Goal: Task Accomplishment & Management: Complete application form

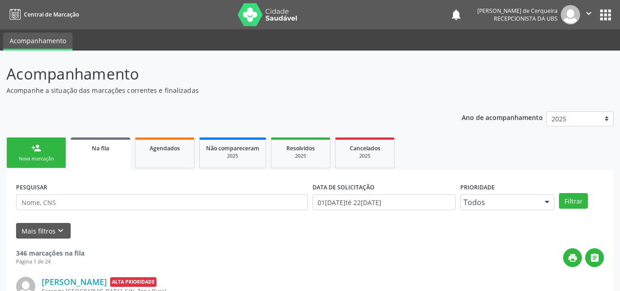
scroll to position [12, 0]
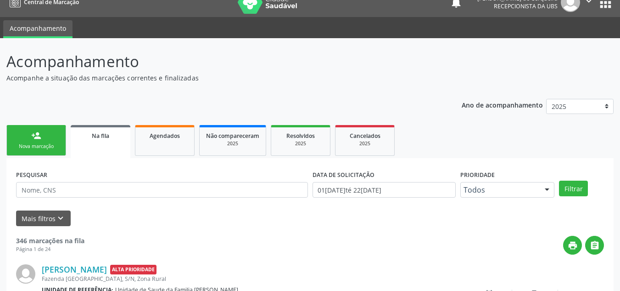
click at [39, 145] on div "Nova marcação" at bounding box center [36, 146] width 46 height 7
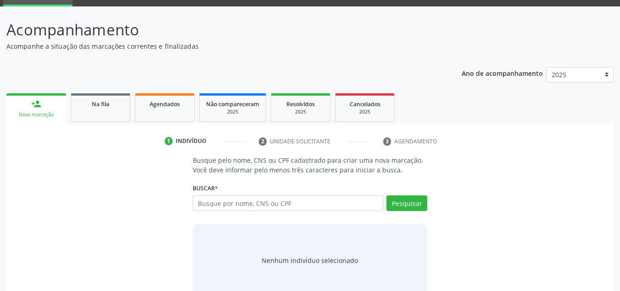
scroll to position [58, 0]
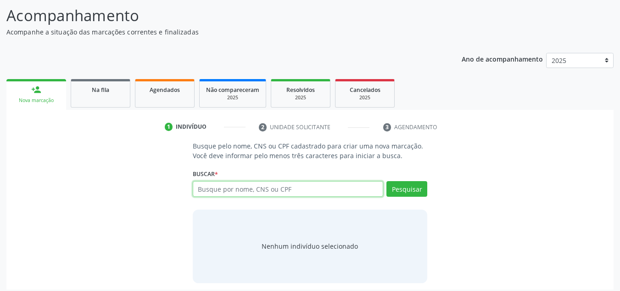
click at [239, 186] on input "text" at bounding box center [288, 189] width 191 height 16
type input "[PERSON_NAME]"
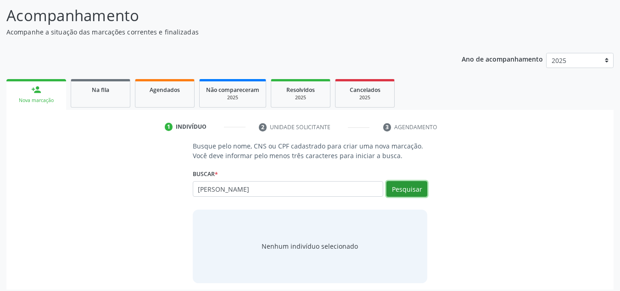
click at [411, 189] on button "Pesquisar" at bounding box center [407, 189] width 41 height 16
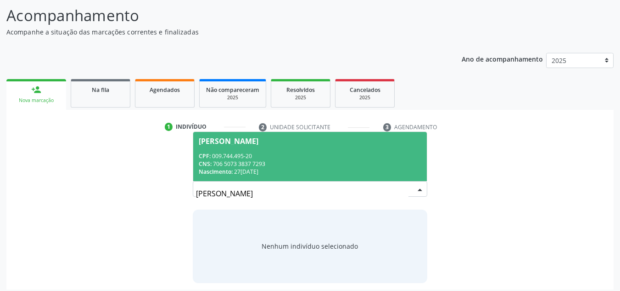
click at [225, 164] on div "CNS: 706 5073 3837 7293" at bounding box center [310, 164] width 223 height 8
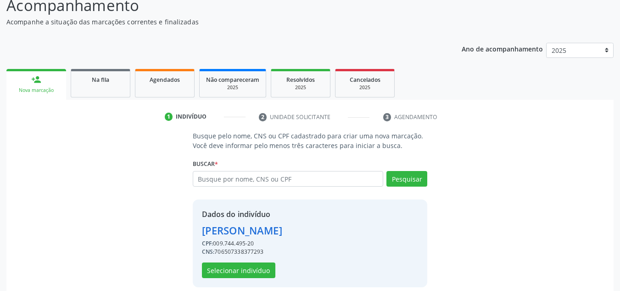
scroll to position [78, 0]
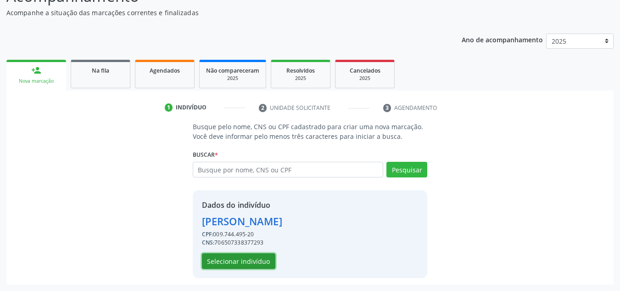
click at [253, 262] on button "Selecionar indivíduo" at bounding box center [238, 261] width 73 height 16
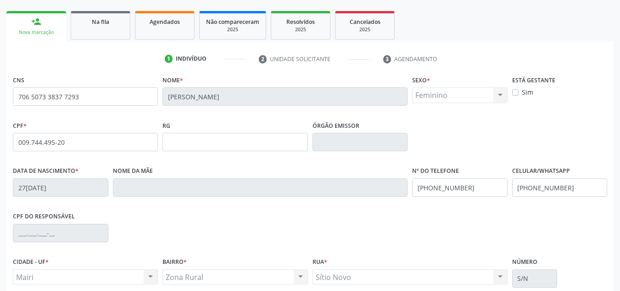
scroll to position [207, 0]
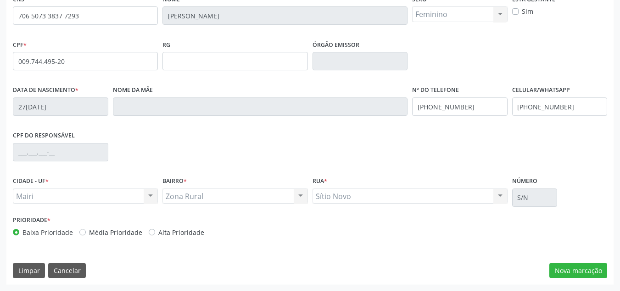
click at [158, 232] on label "Alta Prioridade" at bounding box center [181, 232] width 46 height 10
click at [152, 232] on input "Alta Prioridade" at bounding box center [152, 231] width 6 height 8
radio input "true"
click at [563, 267] on button "Nova marcação" at bounding box center [579, 271] width 58 height 16
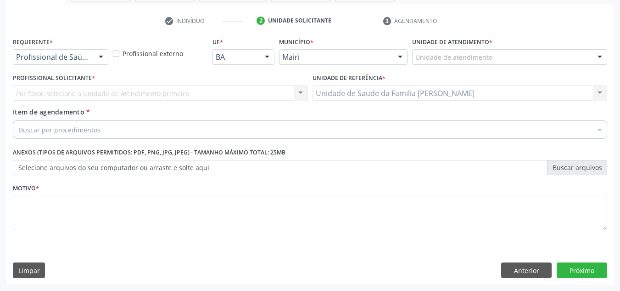
scroll to position [164, 0]
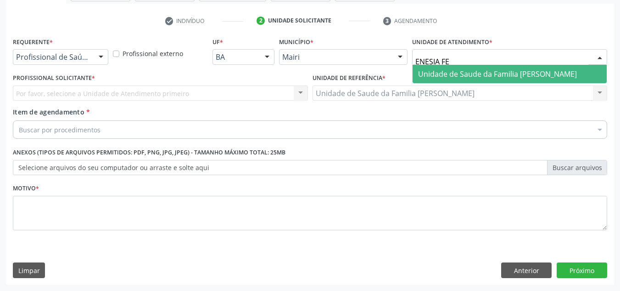
type input "ENESIA FER"
click at [444, 71] on span "Unidade de Saude da Familia [PERSON_NAME]" at bounding box center [497, 74] width 159 height 10
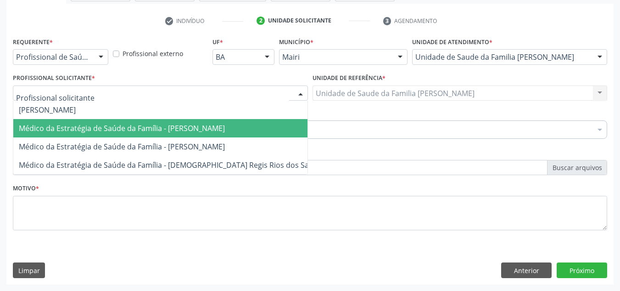
click at [49, 126] on span "Médico da Estratégia de Saúde da Família - [PERSON_NAME]" at bounding box center [122, 128] width 206 height 10
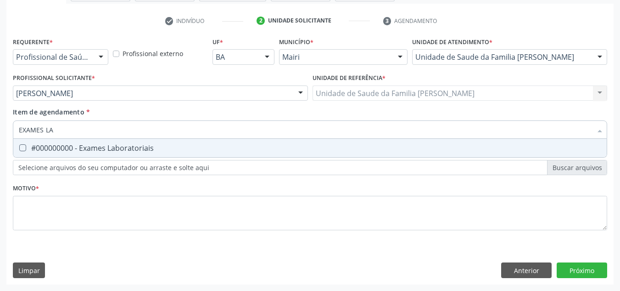
type input "EXAMES LAB"
click at [63, 144] on div "#000000000 - Exames Laboratoriais" at bounding box center [310, 147] width 583 height 7
checkbox Laboratoriais "true"
drag, startPoint x: 8, startPoint y: 150, endPoint x: 0, endPoint y: 172, distance: 22.9
click at [0, 172] on div "Acompanhamento Acompanhe a situação das marcações correntes e finalizadas Relat…" at bounding box center [310, 88] width 620 height 404
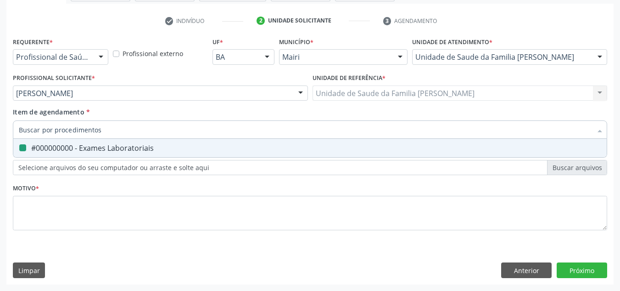
checkbox Laboratoriais "false"
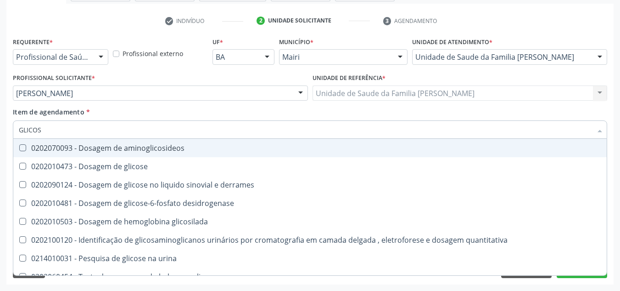
type input "GLICOSE"
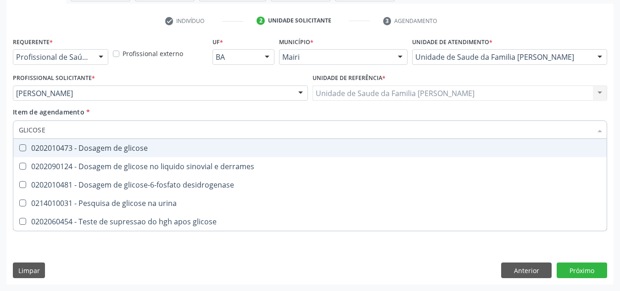
click at [56, 140] on span "0202010473 - Dosagem de glicose" at bounding box center [310, 148] width 594 height 18
checkbox glicose "true"
click at [22, 130] on input "GLICOSE" at bounding box center [305, 129] width 573 height 18
drag, startPoint x: 53, startPoint y: 129, endPoint x: 9, endPoint y: 140, distance: 44.9
click at [9, 140] on div "Requerente * Profissional de Saúde Profissional de Saúde Paciente Nenhum result…" at bounding box center [309, 159] width 607 height 249
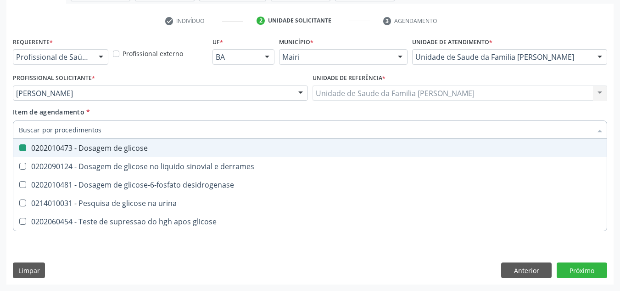
checkbox glicose "false"
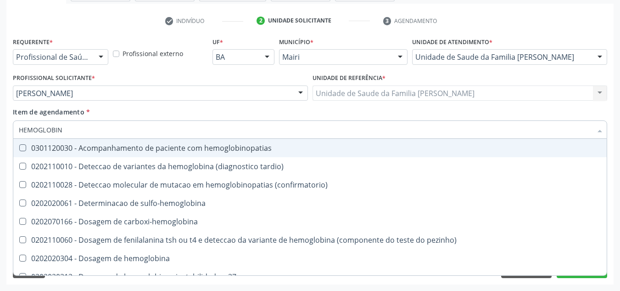
type input "HEMOGLOBINA"
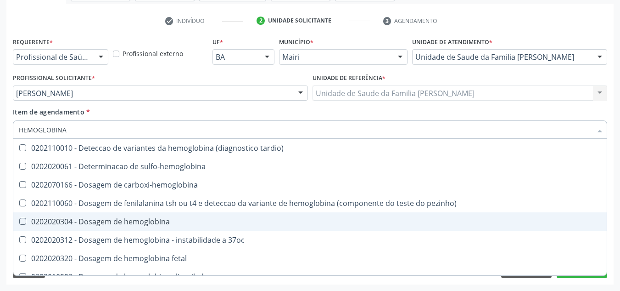
click at [115, 223] on div "0202020304 - Dosagem de hemoglobina" at bounding box center [310, 221] width 583 height 7
checkbox hemoglobina "true"
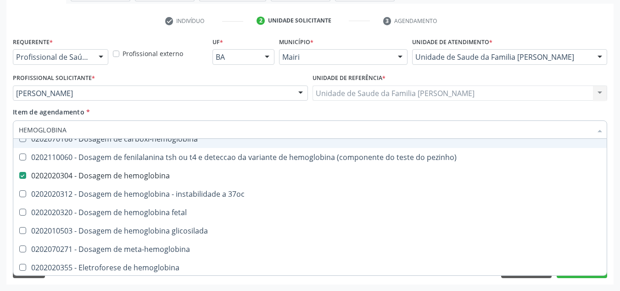
drag, startPoint x: 81, startPoint y: 130, endPoint x: 14, endPoint y: 139, distance: 67.7
click at [14, 136] on div "HEMOGLOBINA Desfazer seleção 0202110010 - Deteccao de variantes da hemoglobina …" at bounding box center [310, 128] width 595 height 16
checkbox hemoglobina "false"
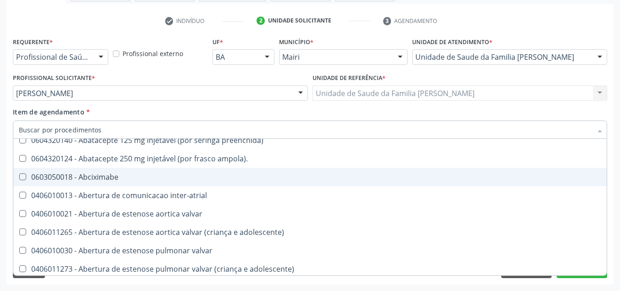
scroll to position [84, 0]
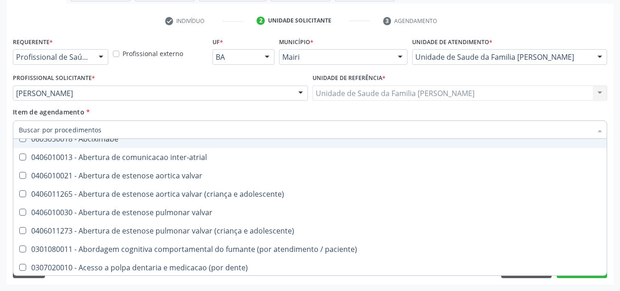
click at [0, 147] on div "Acompanhamento Acompanhe a situação das marcações correntes e finalizadas Relat…" at bounding box center [310, 88] width 620 height 404
checkbox ampola\)\ "true"
checkbox Abciximabe "true"
checkbox inter-atrial "true"
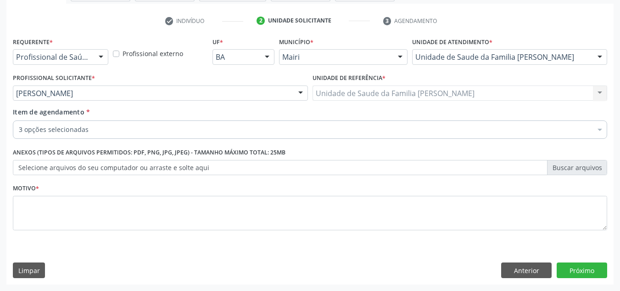
scroll to position [0, 0]
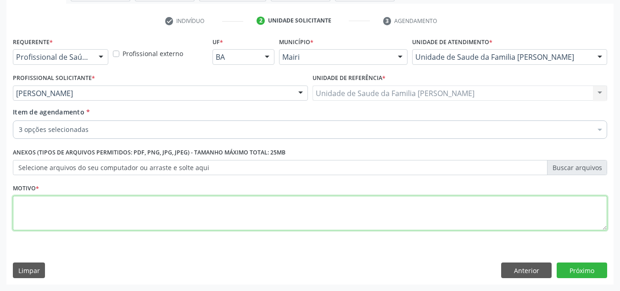
click at [78, 208] on textarea at bounding box center [310, 213] width 595 height 35
type textarea "DM 2"
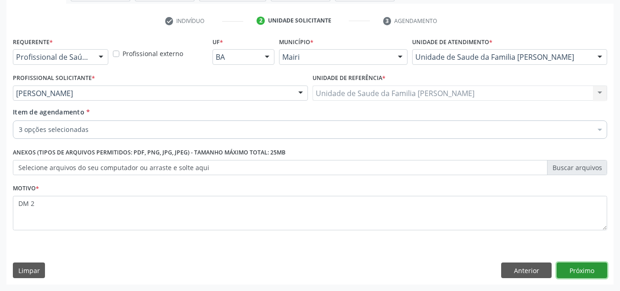
click at [581, 272] on button "Próximo" at bounding box center [582, 270] width 51 height 16
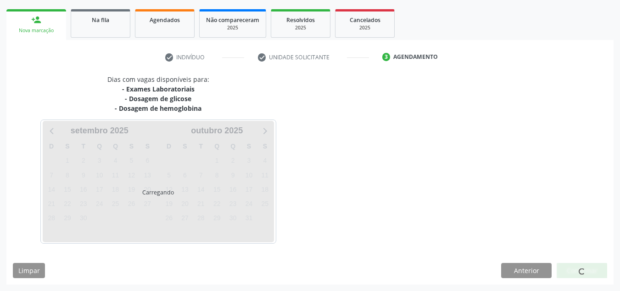
scroll to position [155, 0]
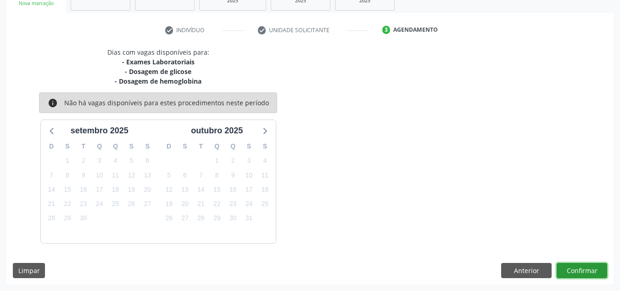
click at [581, 272] on button "Confirmar" at bounding box center [582, 271] width 51 height 16
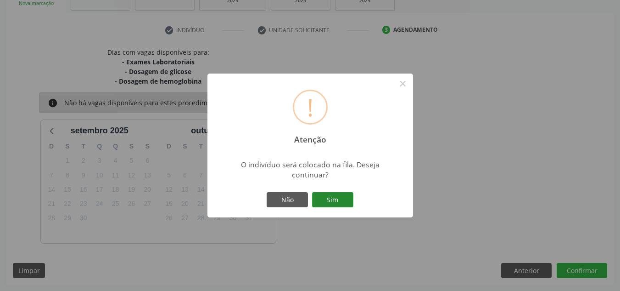
click at [334, 204] on button "Sim" at bounding box center [332, 200] width 41 height 16
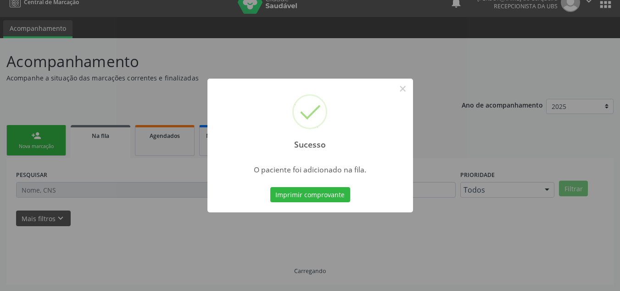
scroll to position [12, 0]
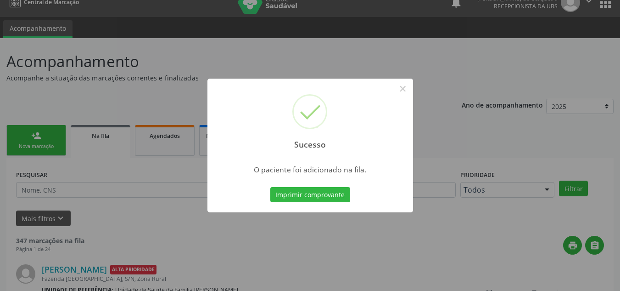
click at [31, 147] on div "Sucesso × O paciente foi adicionado na fila. Imprimir comprovante Cancel" at bounding box center [310, 145] width 620 height 291
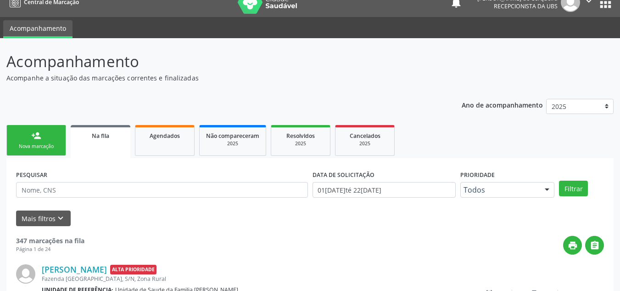
click at [31, 147] on div "Nova marcação" at bounding box center [36, 146] width 46 height 7
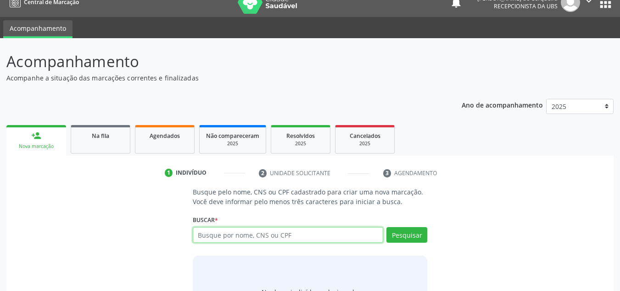
click at [231, 241] on input "text" at bounding box center [288, 235] width 191 height 16
type input "[PERSON_NAME]"
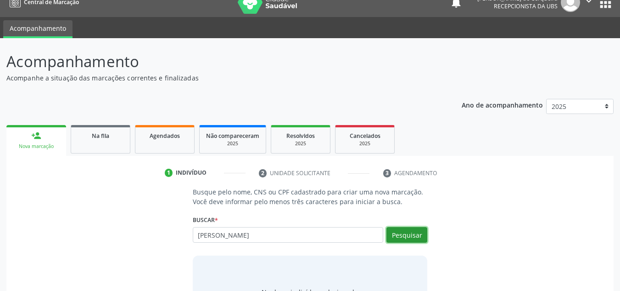
click at [419, 230] on button "Pesquisar" at bounding box center [407, 235] width 41 height 16
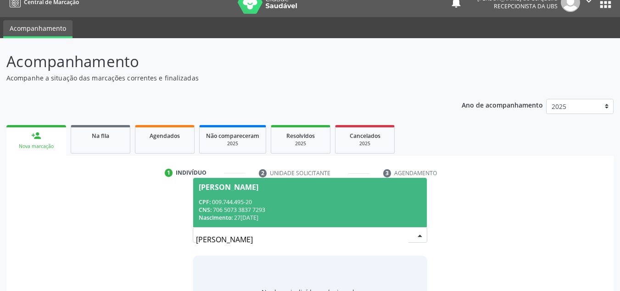
click at [283, 200] on div "CPF: 009.744.495-20" at bounding box center [310, 202] width 223 height 8
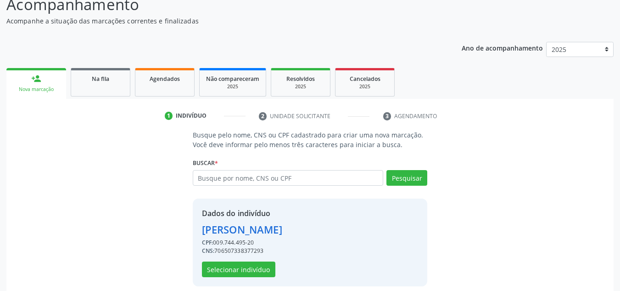
scroll to position [78, 0]
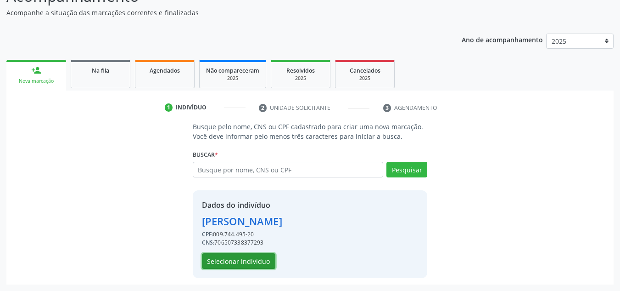
click at [252, 262] on button "Selecionar indivíduo" at bounding box center [238, 261] width 73 height 16
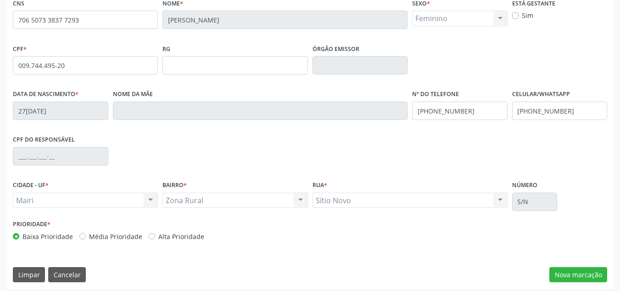
scroll to position [207, 0]
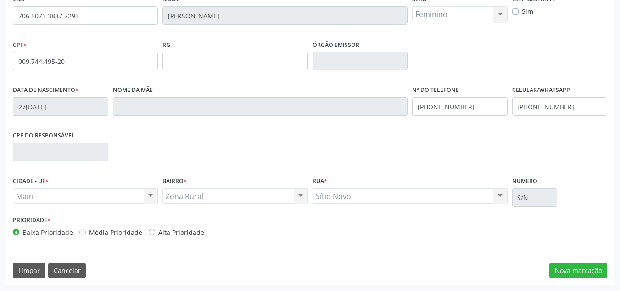
click at [158, 234] on label "Alta Prioridade" at bounding box center [181, 232] width 46 height 10
click at [150, 234] on input "Alta Prioridade" at bounding box center [152, 231] width 6 height 8
radio input "true"
click at [568, 269] on button "Nova marcação" at bounding box center [579, 271] width 58 height 16
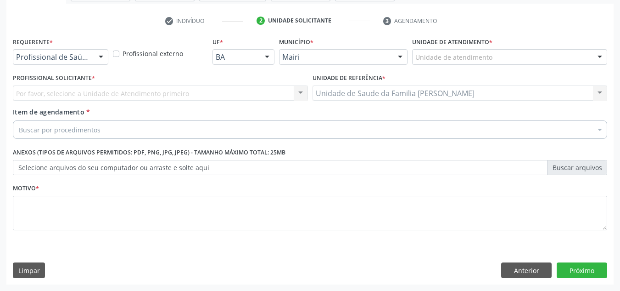
scroll to position [164, 0]
click at [456, 51] on div "Unidade de atendimento" at bounding box center [509, 57] width 195 height 16
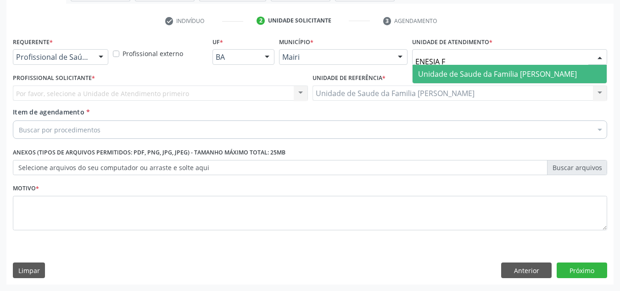
type input "ENESIA FE"
click at [474, 74] on span "Unidade de Saude da Familia [PERSON_NAME]" at bounding box center [497, 74] width 159 height 10
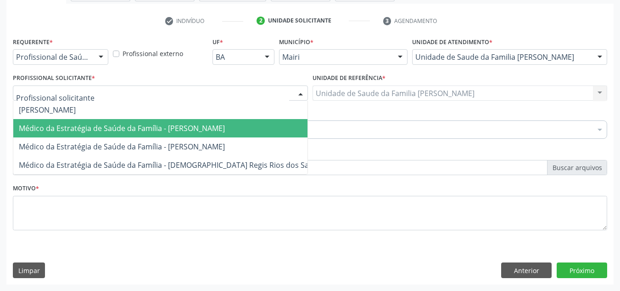
click at [73, 125] on span "Médico da Estratégia de Saúde da Família - [PERSON_NAME]" at bounding box center [122, 128] width 206 height 10
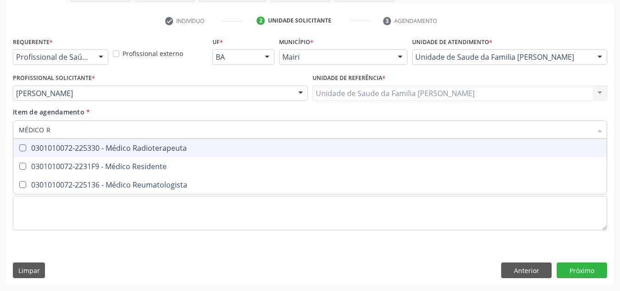
type input "MÉDICO RE"
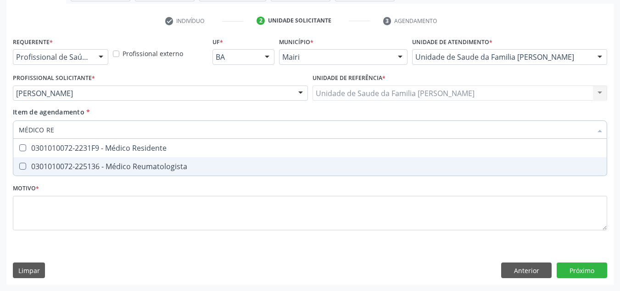
click at [95, 165] on div "0301010072-225136 - Médico Reumatologista" at bounding box center [310, 166] width 583 height 7
checkbox Reumatologista "true"
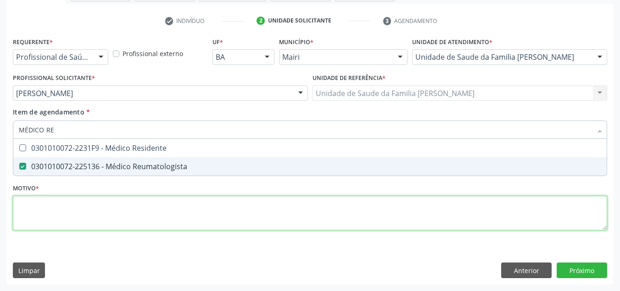
click at [16, 218] on div "Requerente * Profissional de Saúde Profissional de Saúde Paciente Nenhum result…" at bounding box center [310, 139] width 595 height 208
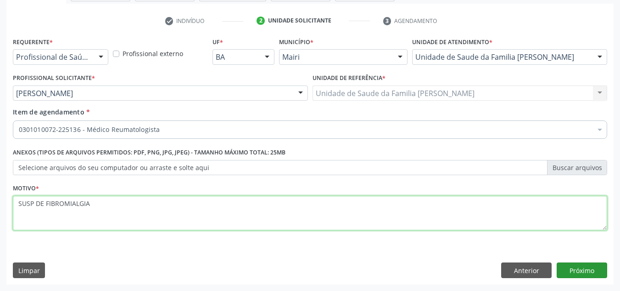
type textarea "SUSP DE FIBROMIALGIA"
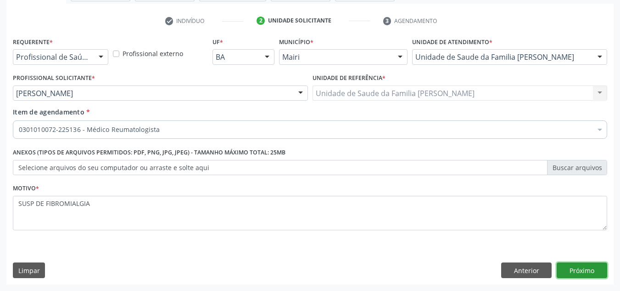
click at [585, 268] on button "Próximo" at bounding box center [582, 270] width 51 height 16
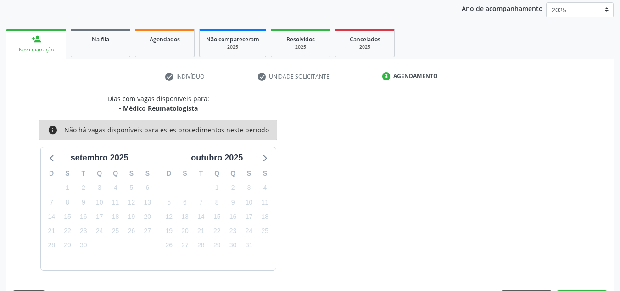
scroll to position [136, 0]
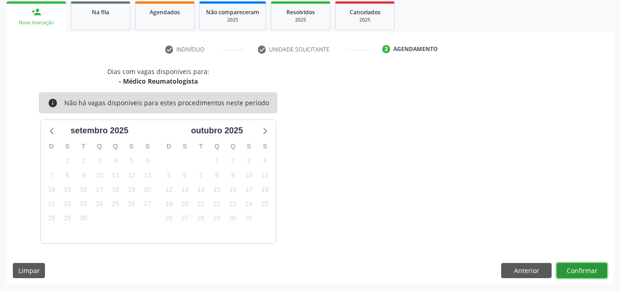
click at [585, 268] on button "Confirmar" at bounding box center [582, 271] width 51 height 16
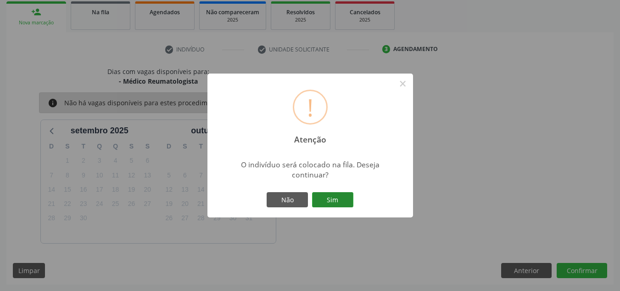
click at [333, 198] on button "Sim" at bounding box center [332, 200] width 41 height 16
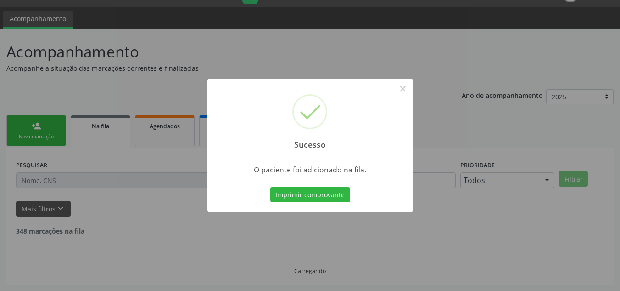
scroll to position [12, 0]
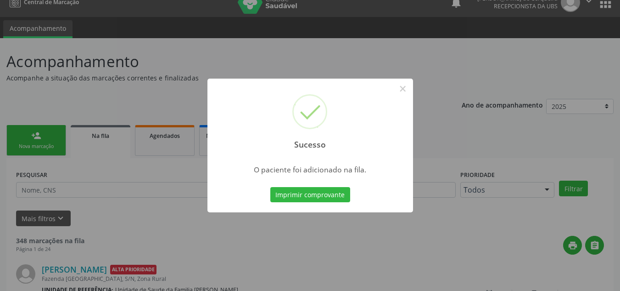
click at [118, 161] on div "Sucesso × O paciente foi adicionado na fila. Imprimir comprovante Cancel" at bounding box center [310, 145] width 620 height 291
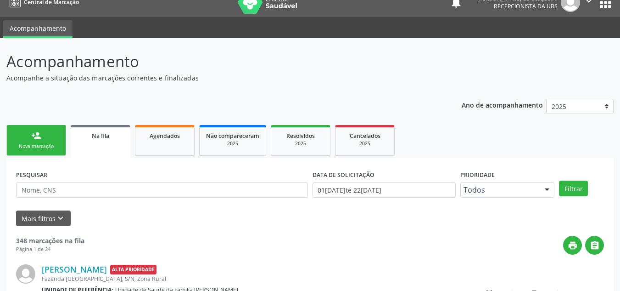
click at [30, 148] on div "Nova marcação" at bounding box center [36, 146] width 46 height 7
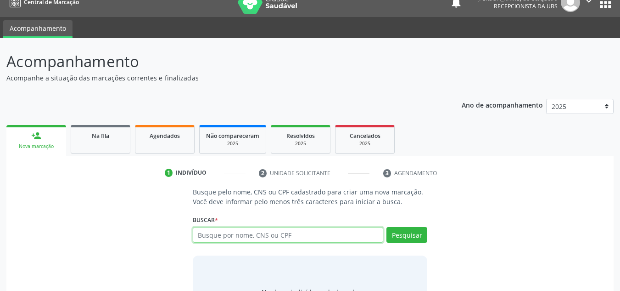
click at [215, 241] on input "text" at bounding box center [288, 235] width 191 height 16
type input "[PERSON_NAME]"
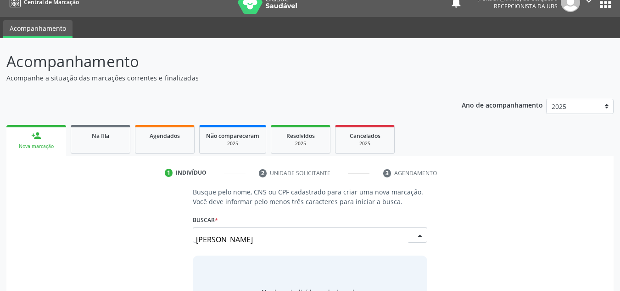
click at [414, 231] on div "[PERSON_NAME] SANTOS [PERSON_NAME] CPF: 009.744.495-20 CNS: 706 5073 3837 7293 …" at bounding box center [310, 238] width 235 height 22
click at [414, 231] on button "Pesquisar" at bounding box center [407, 235] width 41 height 16
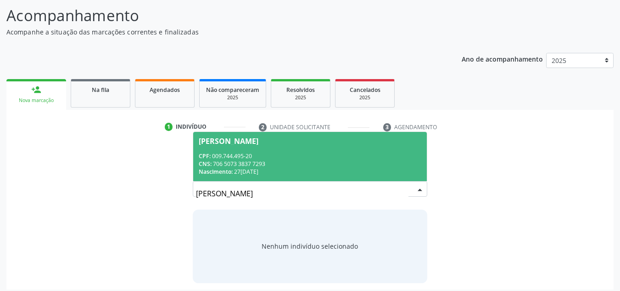
click at [266, 156] on div "CPF: 009.744.495-20" at bounding box center [310, 156] width 223 height 8
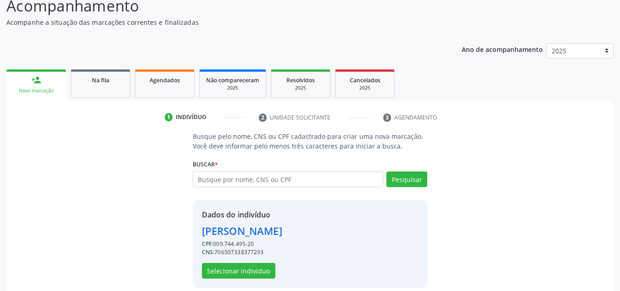
scroll to position [78, 0]
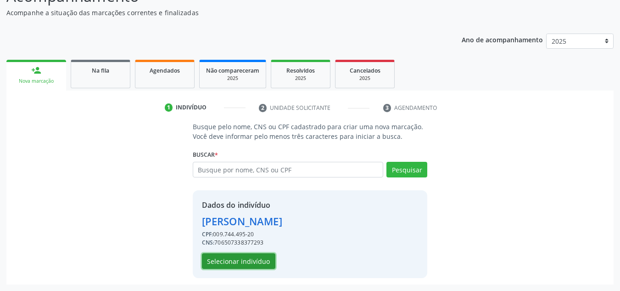
click at [231, 264] on button "Selecionar indivíduo" at bounding box center [238, 261] width 73 height 16
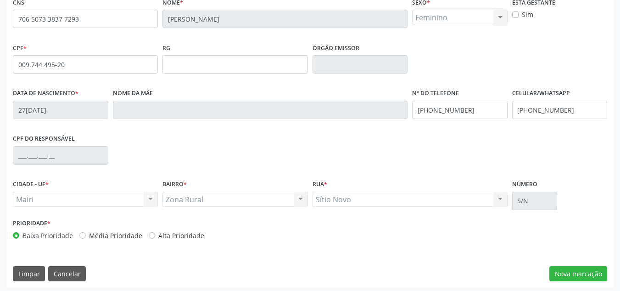
scroll to position [207, 0]
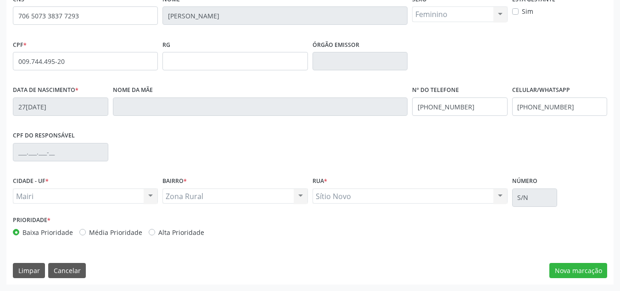
click at [141, 228] on div "Baixa Prioridade Média Prioridade Alta Prioridade" at bounding box center [160, 232] width 295 height 10
click at [151, 228] on div "Alta Prioridade" at bounding box center [177, 232] width 56 height 10
click at [158, 233] on label "Alta Prioridade" at bounding box center [181, 232] width 46 height 10
click at [149, 233] on input "Alta Prioridade" at bounding box center [152, 231] width 6 height 8
radio input "true"
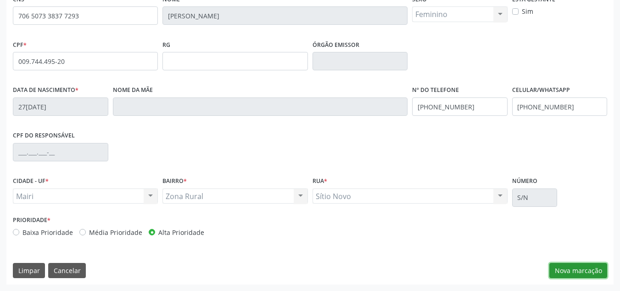
click at [567, 274] on button "Nova marcação" at bounding box center [579, 271] width 58 height 16
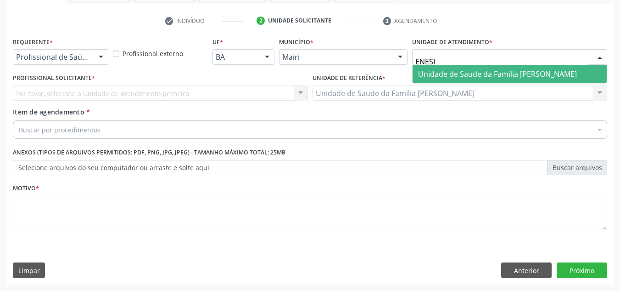
type input "ENESIA"
click at [451, 76] on span "Unidade de Saude da Familia [PERSON_NAME]" at bounding box center [497, 74] width 159 height 10
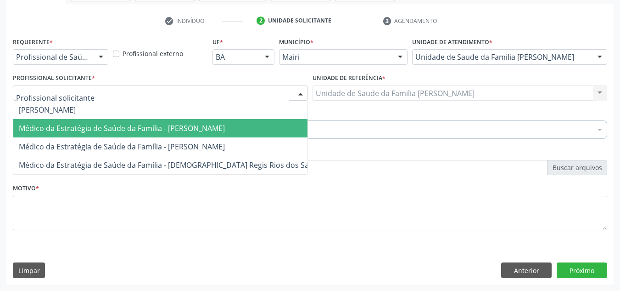
click at [71, 123] on span "Médico da Estratégia de Saúde da Família - [PERSON_NAME]" at bounding box center [171, 128] width 317 height 18
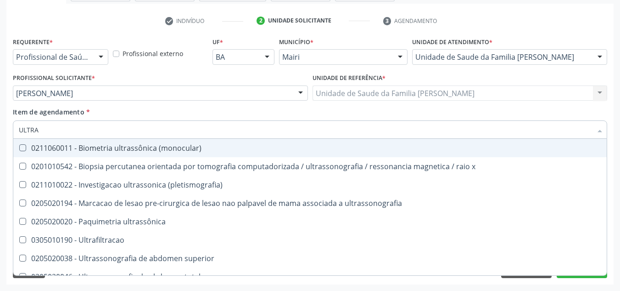
type input "ULTRAS"
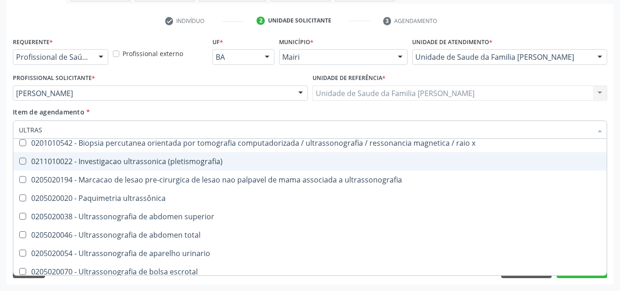
scroll to position [46, 0]
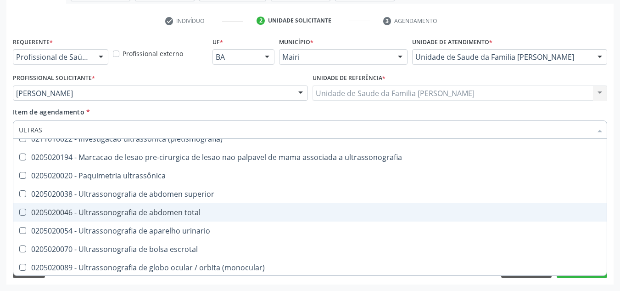
click at [123, 210] on div "0205020046 - Ultrassonografia de abdomen total" at bounding box center [310, 211] width 583 height 7
checkbox total "true"
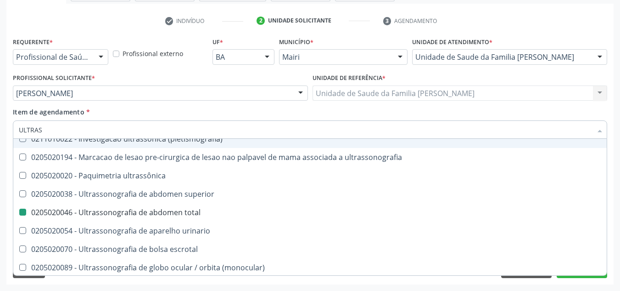
click at [140, 120] on div "Item de agendamento * ULTRAS Desfazer seleção 0211060011 - Biometria ultrassôni…" at bounding box center [310, 121] width 595 height 29
checkbox x "true"
checkbox total "false"
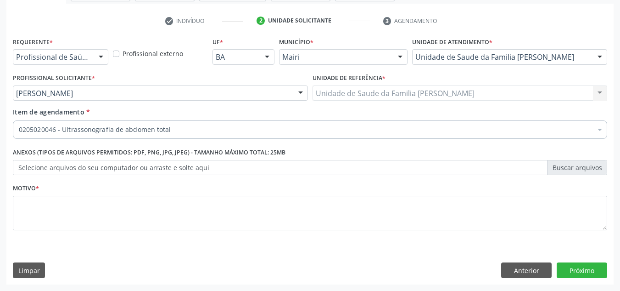
scroll to position [0, 0]
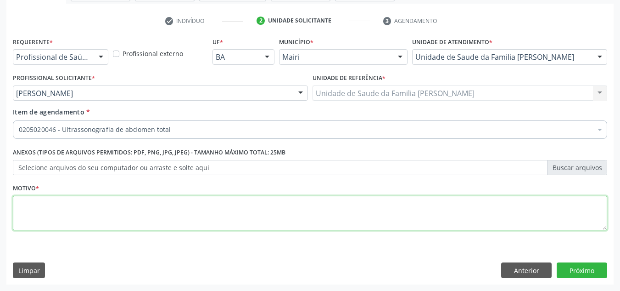
click at [68, 223] on textarea at bounding box center [310, 213] width 595 height 35
type textarea "DOR ABDOMINAL AIE"
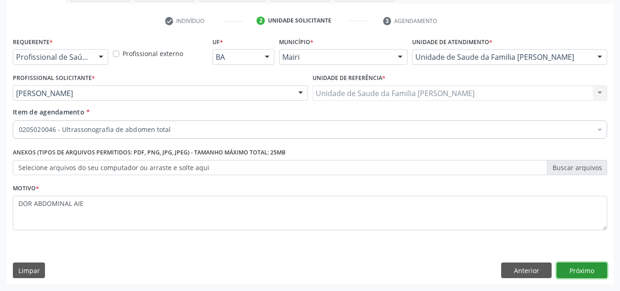
click at [574, 271] on button "Próximo" at bounding box center [582, 270] width 51 height 16
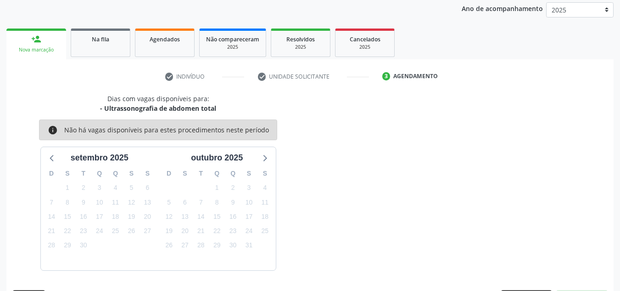
scroll to position [136, 0]
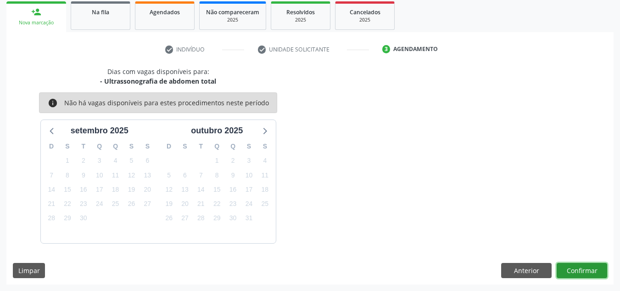
click at [574, 273] on button "Confirmar" at bounding box center [582, 271] width 51 height 16
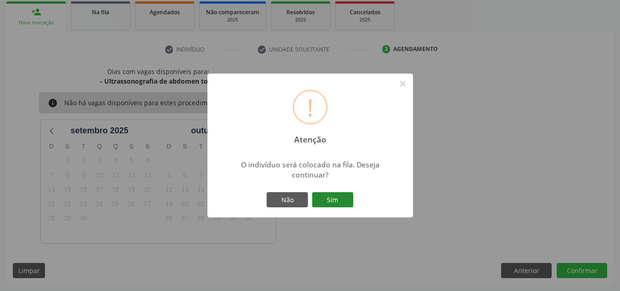
click at [326, 197] on button "Sim" at bounding box center [332, 200] width 41 height 16
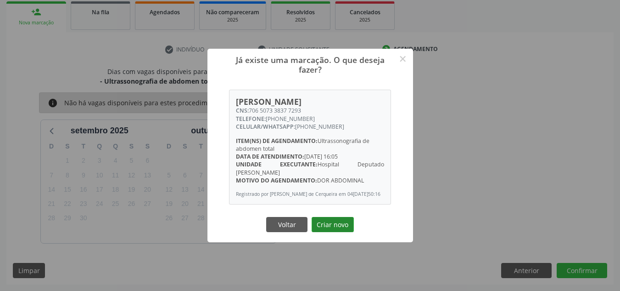
click at [335, 230] on button "Criar novo" at bounding box center [333, 225] width 42 height 16
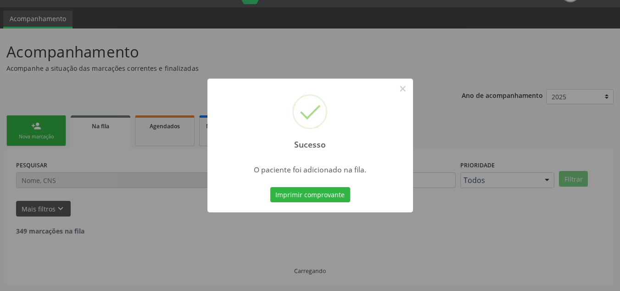
scroll to position [12, 0]
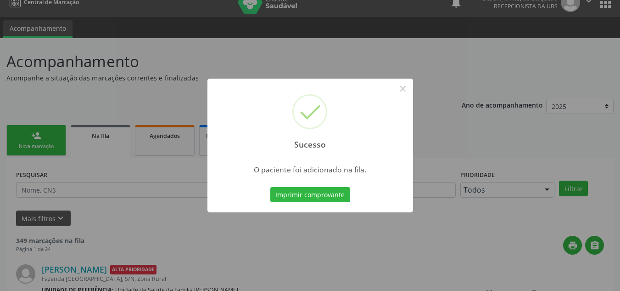
click at [62, 98] on div "Sucesso × O paciente foi adicionado na fila. Imprimir comprovante Cancel" at bounding box center [310, 145] width 620 height 291
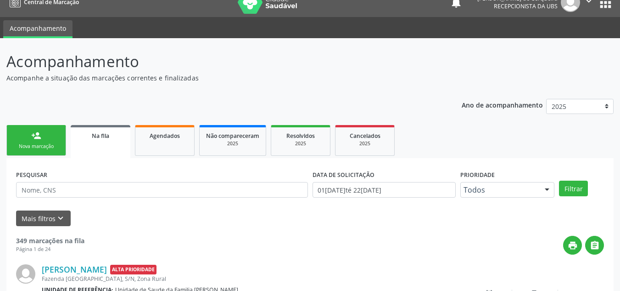
click at [35, 145] on div "Nova marcação" at bounding box center [36, 146] width 46 height 7
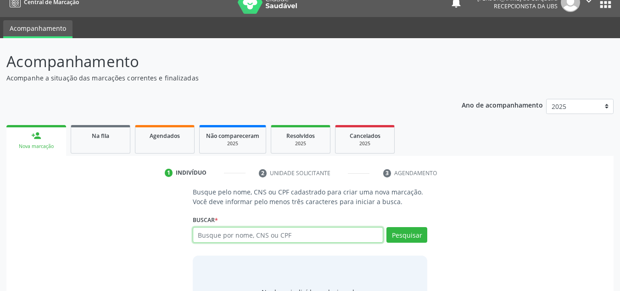
click at [239, 239] on input "text" at bounding box center [288, 235] width 191 height 16
type input "[PERSON_NAME]"
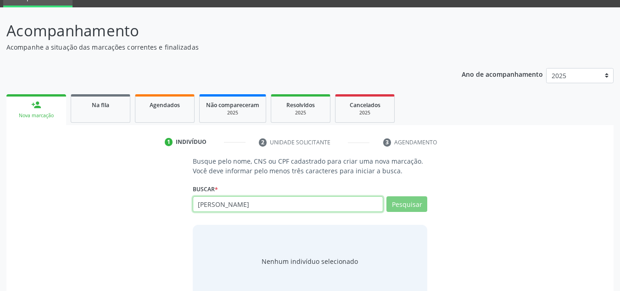
scroll to position [63, 0]
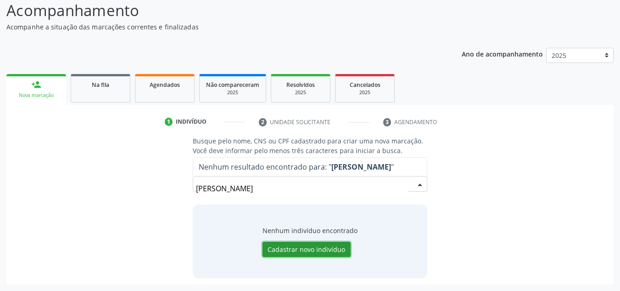
click at [306, 252] on button "Cadastrar novo indivíduo" at bounding box center [307, 249] width 88 height 16
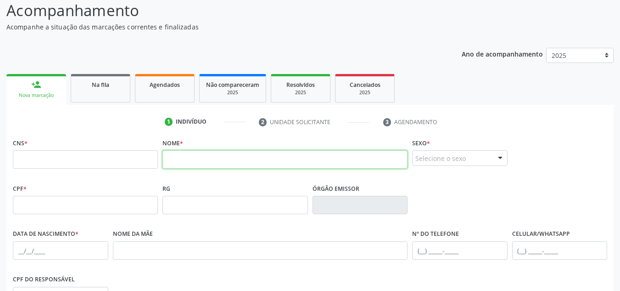
click at [205, 163] on input "text" at bounding box center [285, 159] width 245 height 18
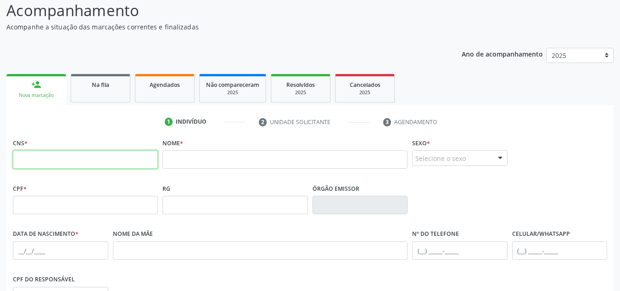
click at [71, 163] on input "text" at bounding box center [85, 159] width 145 height 18
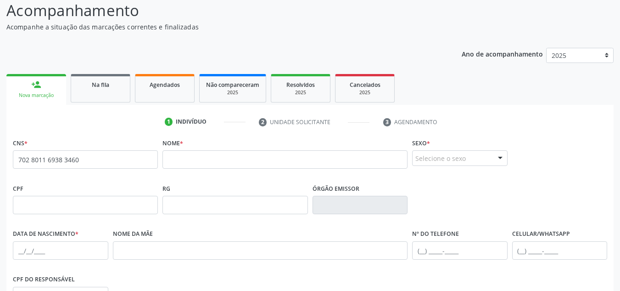
type input "702 8011 6938 3460"
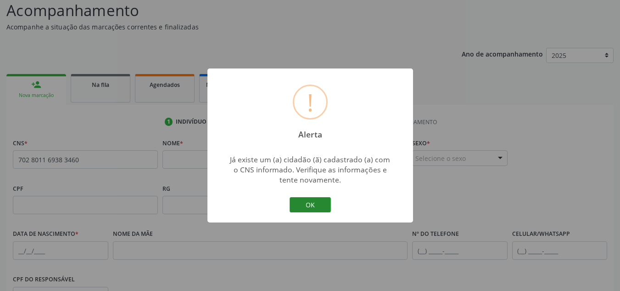
click at [303, 202] on button "OK" at bounding box center [310, 205] width 41 height 16
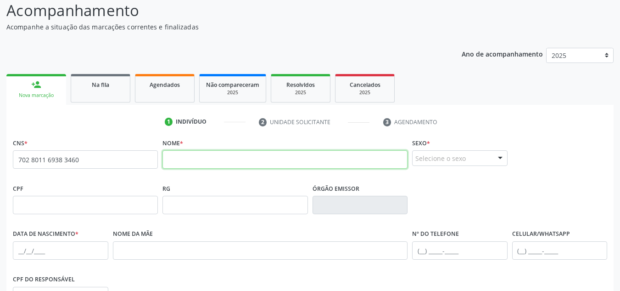
click at [190, 162] on input "text" at bounding box center [285, 159] width 245 height 18
type input "[PERSON_NAME]"
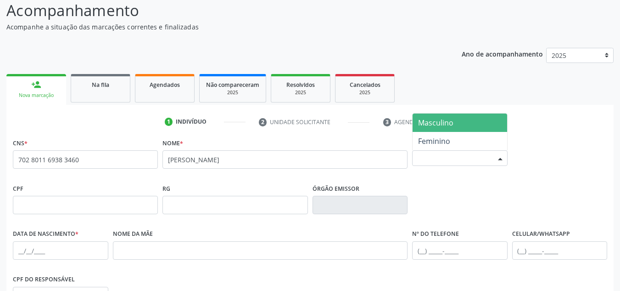
click at [500, 159] on div at bounding box center [501, 159] width 14 height 16
click at [438, 127] on span "Masculino" at bounding box center [435, 123] width 35 height 10
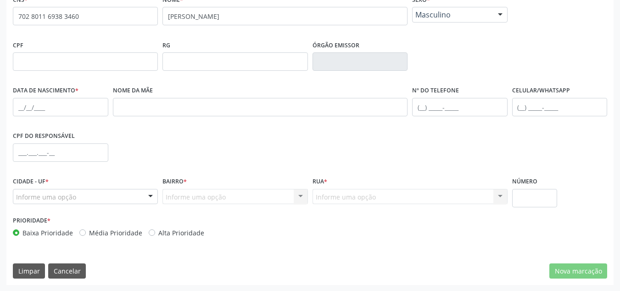
scroll to position [207, 0]
click at [89, 233] on label "Média Prioridade" at bounding box center [115, 232] width 53 height 10
click at [82, 233] on input "Média Prioridade" at bounding box center [82, 231] width 6 height 8
radio input "true"
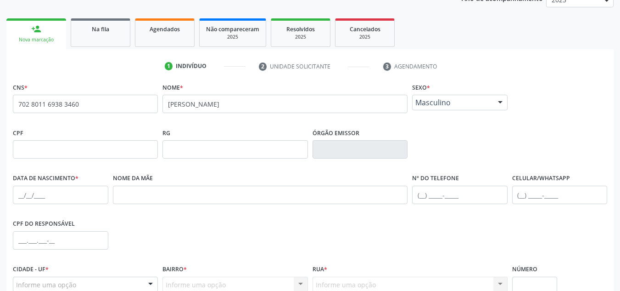
scroll to position [115, 0]
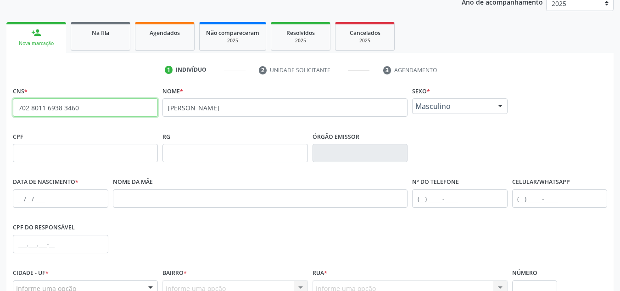
click at [129, 108] on input "702 8011 6938 3460" at bounding box center [85, 107] width 145 height 18
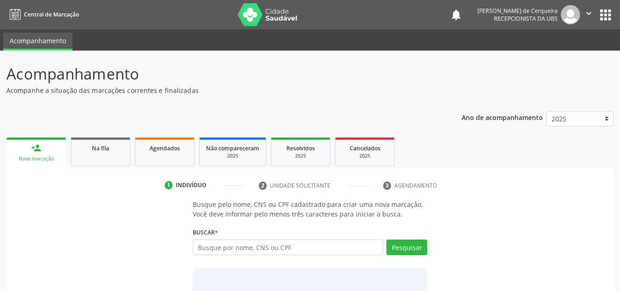
click at [232, 247] on input "text" at bounding box center [288, 247] width 191 height 16
type input "702801169383460"
click at [406, 241] on button "Pesquisar" at bounding box center [407, 247] width 41 height 16
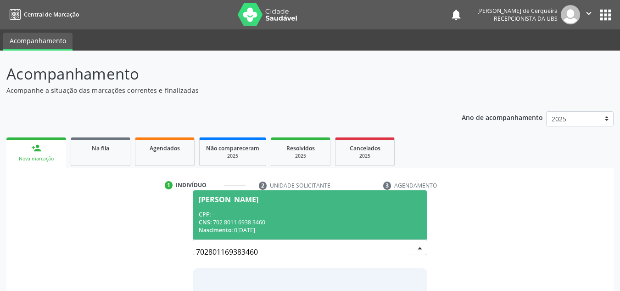
click at [263, 208] on span "João Silva de Oliveira CPF: -- CNS: 702 8011 6938 3460 Nascimento: 03/08/1955" at bounding box center [310, 214] width 234 height 49
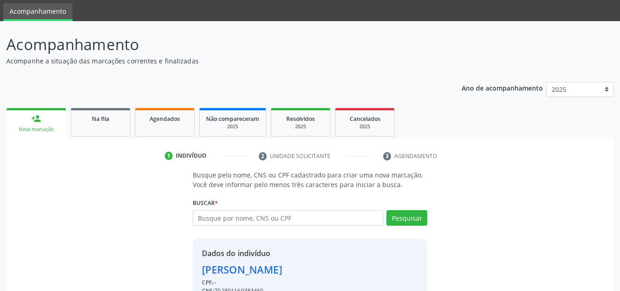
scroll to position [78, 0]
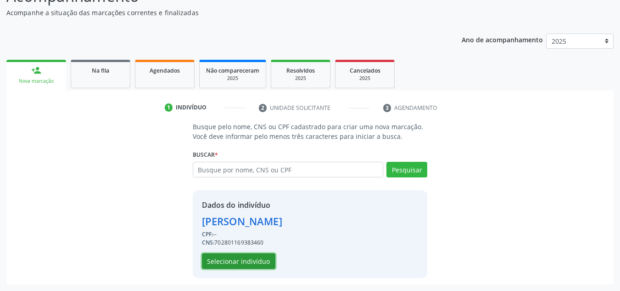
click at [224, 264] on button "Selecionar indivíduo" at bounding box center [238, 261] width 73 height 16
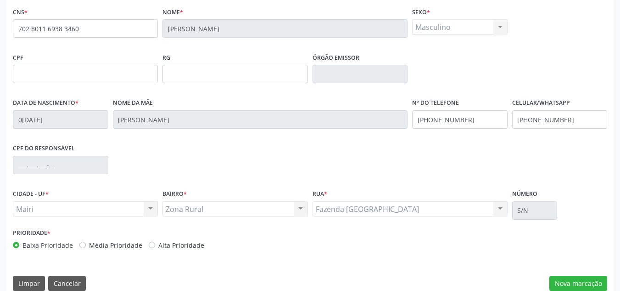
scroll to position [207, 0]
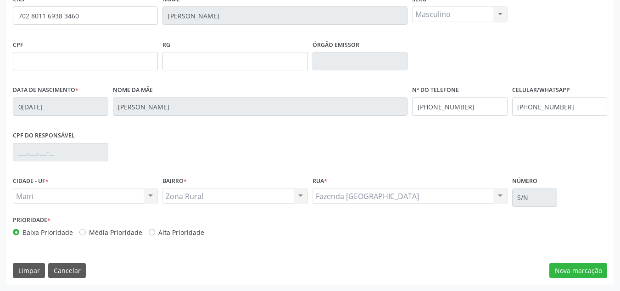
click at [158, 233] on label "Alta Prioridade" at bounding box center [181, 232] width 46 height 10
click at [149, 233] on input "Alta Prioridade" at bounding box center [152, 231] width 6 height 8
radio input "true"
click at [555, 266] on button "Nova marcação" at bounding box center [579, 271] width 58 height 16
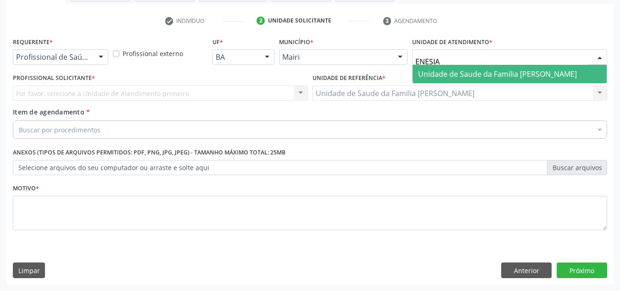
type input "ENESIA F"
click at [483, 79] on span "Unidade de Saude da Familia [PERSON_NAME]" at bounding box center [497, 74] width 159 height 10
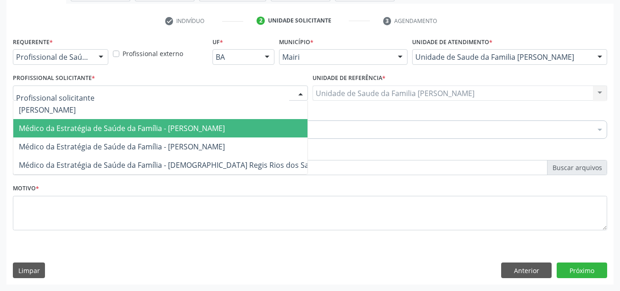
click at [59, 127] on span "Médico da Estratégia de Saúde da Família - [PERSON_NAME]" at bounding box center [122, 128] width 206 height 10
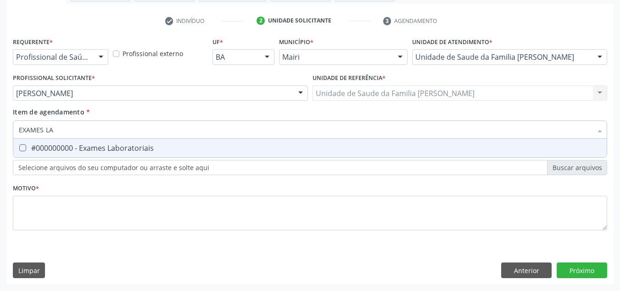
type input "EXAMES LAB"
click at [78, 152] on div "#000000000 - Exames Laboratoriais" at bounding box center [310, 147] width 583 height 7
checkbox Laboratoriais "true"
drag, startPoint x: 73, startPoint y: 129, endPoint x: 3, endPoint y: 136, distance: 70.6
click at [3, 136] on div "Acompanhamento Acompanhe a situação das marcações correntes e finalizadas Relat…" at bounding box center [310, 88] width 620 height 404
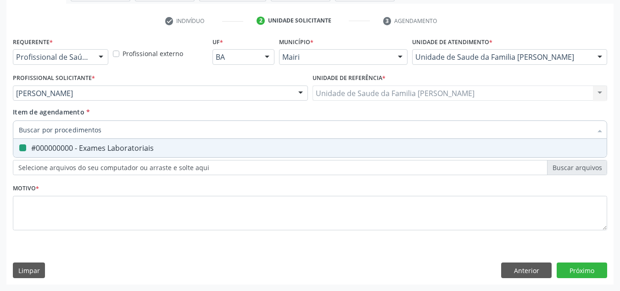
checkbox Laboratoriais "false"
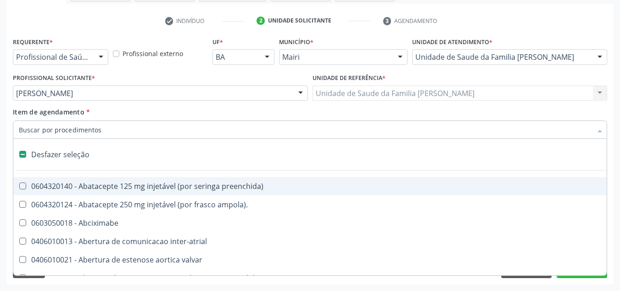
click at [34, 125] on input "Item de agendamento *" at bounding box center [305, 129] width 573 height 18
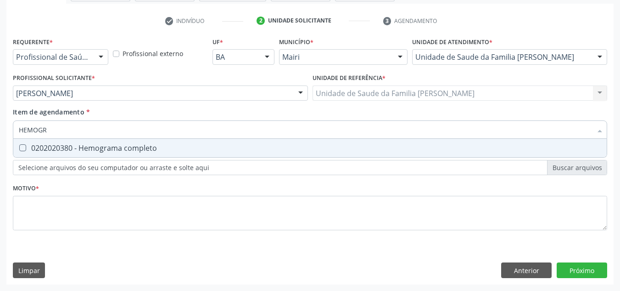
type input "HEMOGRA"
click at [39, 148] on div "0202020380 - Hemograma completo" at bounding box center [310, 147] width 583 height 7
checkbox completo "true"
drag, startPoint x: 64, startPoint y: 134, endPoint x: 0, endPoint y: 146, distance: 65.0
click at [0, 146] on div "Acompanhamento Acompanhe a situação das marcações correntes e finalizadas Relat…" at bounding box center [310, 88] width 620 height 404
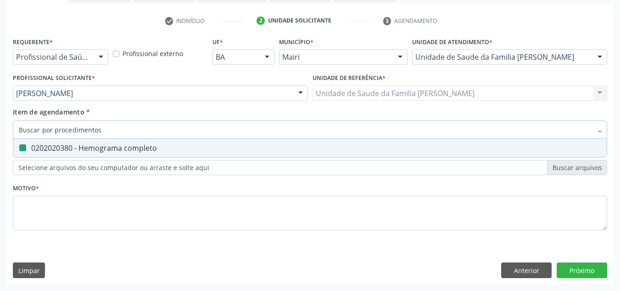
checkbox completo "false"
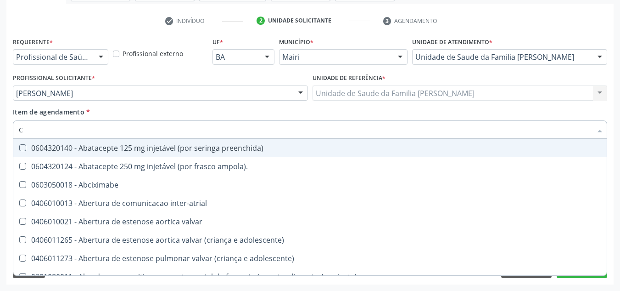
type input "CO"
checkbox osseo "true"
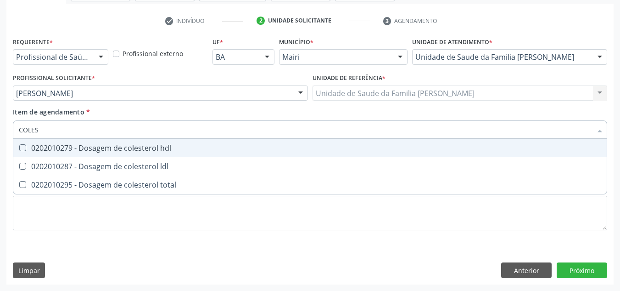
type input "COLEST"
click at [25, 152] on span "0202010279 - Dosagem de colesterol hdl" at bounding box center [310, 148] width 594 height 18
checkbox hdl "true"
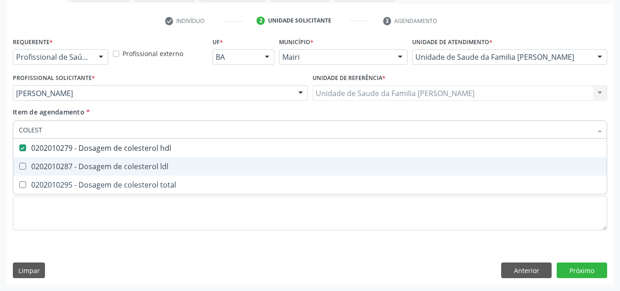
click at [28, 160] on span "0202010287 - Dosagem de colesterol ldl" at bounding box center [310, 166] width 594 height 18
checkbox ldl "true"
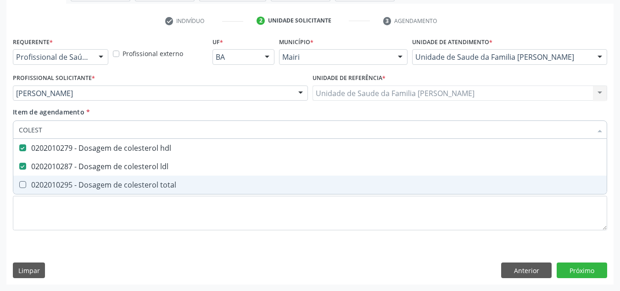
click at [34, 180] on span "0202010295 - Dosagem de colesterol total" at bounding box center [310, 184] width 594 height 18
checkbox total "true"
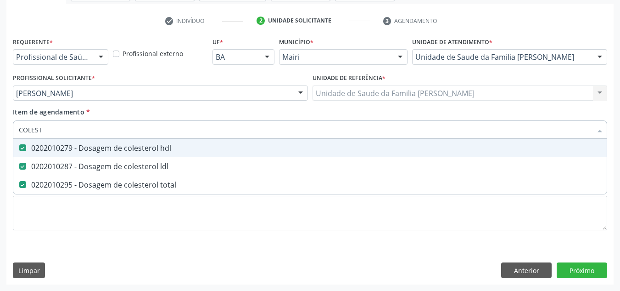
drag, startPoint x: 50, startPoint y: 134, endPoint x: 0, endPoint y: 139, distance: 49.4
click at [0, 139] on div "Acompanhamento Acompanhe a situação das marcações correntes e finalizadas Relat…" at bounding box center [310, 88] width 620 height 404
checkbox hdl "false"
checkbox ldl "false"
checkbox total "false"
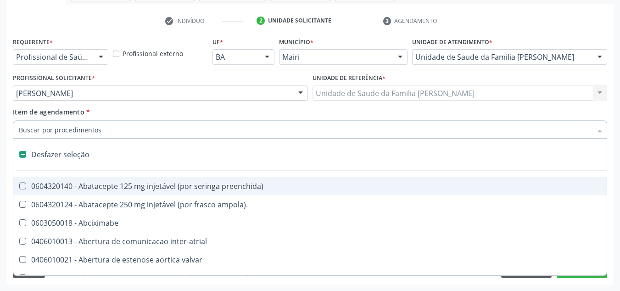
type input "G"
checkbox inalante\) "true"
checkbox bilateral "true"
checkbox Bursectomia "true"
checkbox adolescente\) "true"
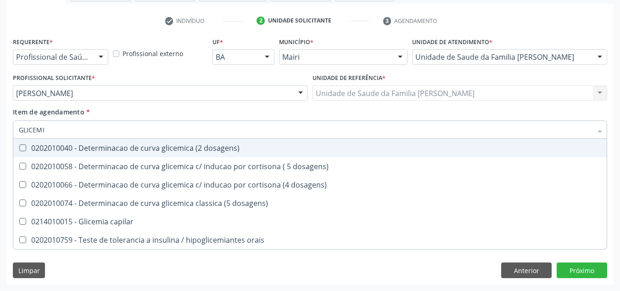
type input "GLICEMIA"
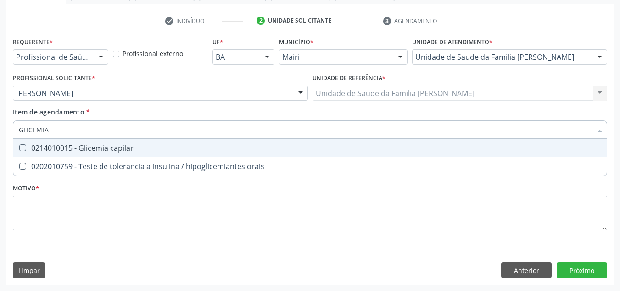
click at [52, 146] on div "0214010015 - Glicemia capilar" at bounding box center [310, 147] width 583 height 7
checkbox capilar "true"
click at [51, 126] on div "Item de agendamento * GLICEMIA Desfazer seleção 0214010015 - Glicemia capilar 0…" at bounding box center [310, 121] width 595 height 29
checkbox orais "true"
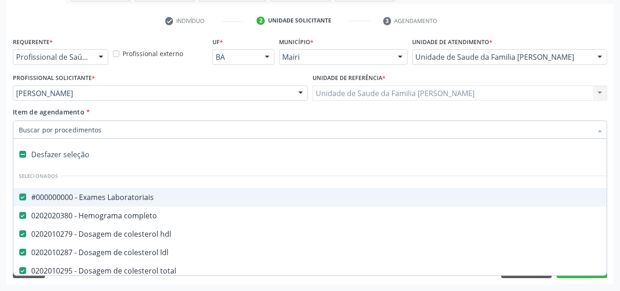
drag, startPoint x: 52, startPoint y: 119, endPoint x: 21, endPoint y: 135, distance: 35.1
type input "U"
checkbox Laboratoriais "false"
checkbox completo "false"
checkbox hdl "false"
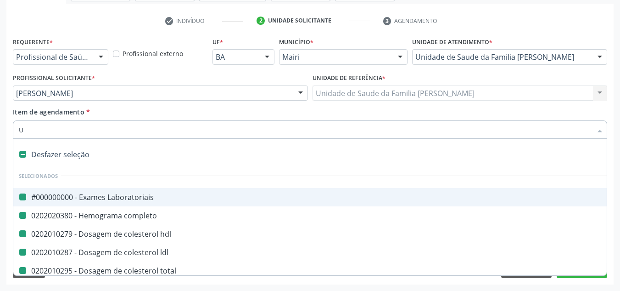
checkbox ldl "false"
checkbox total "false"
checkbox capilar "false"
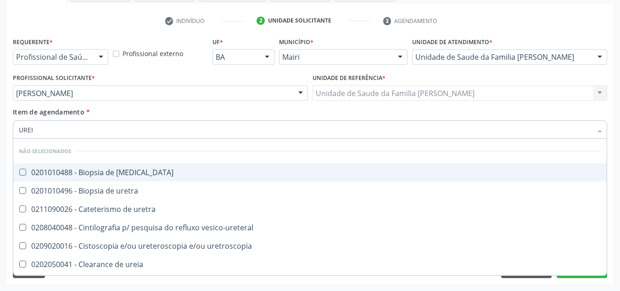
type input "UREIA"
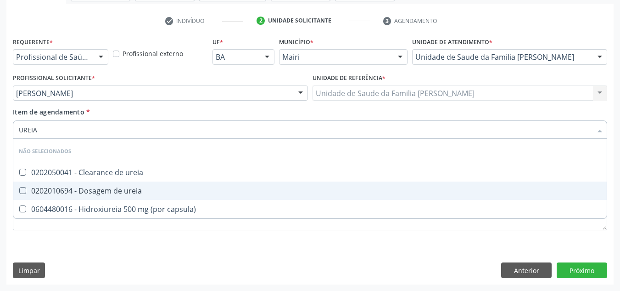
click at [127, 189] on div "0202010694 - Dosagem de ureia" at bounding box center [310, 190] width 583 height 7
checkbox ureia "true"
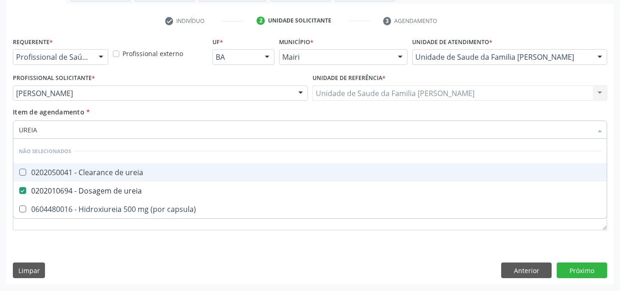
drag, startPoint x: 49, startPoint y: 129, endPoint x: 0, endPoint y: 148, distance: 52.6
click at [0, 148] on div "Acompanhamento Acompanhe a situação das marcações correntes e finalizadas Relat…" at bounding box center [310, 88] width 620 height 404
checkbox ureia "true"
checkbox capsula\) "true"
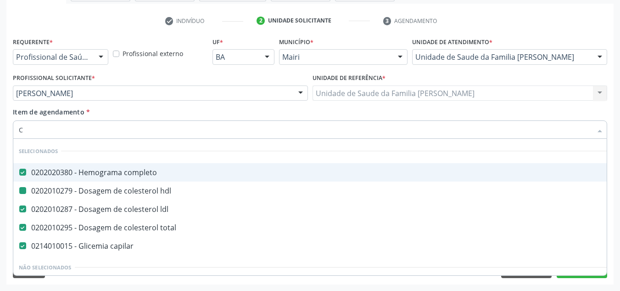
type input "CR"
checkbox completo "false"
checkbox hdl "false"
checkbox ldl "false"
checkbox total "false"
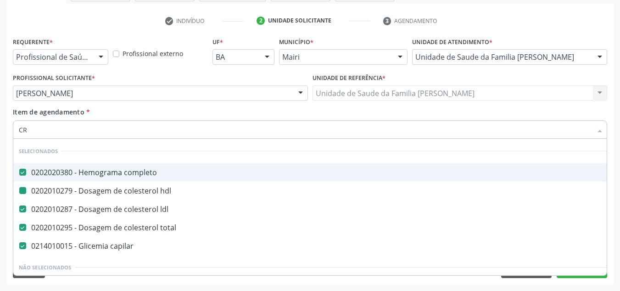
checkbox capilar "false"
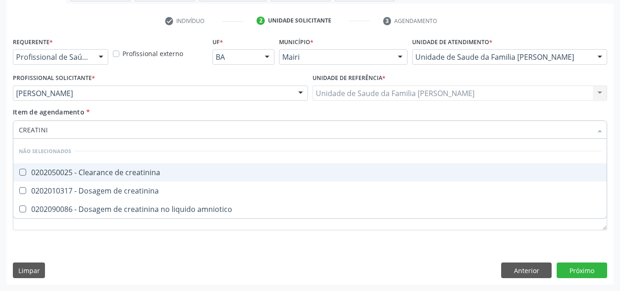
type input "CREATININ"
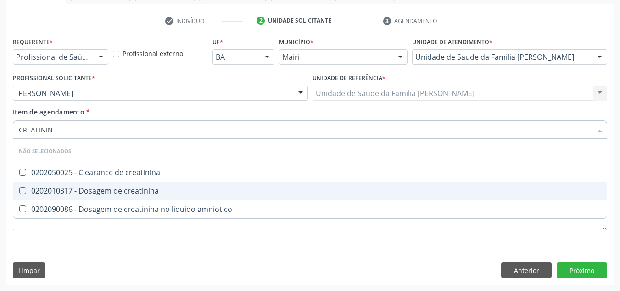
click at [49, 196] on span "0202010317 - Dosagem de creatinina" at bounding box center [310, 190] width 594 height 18
checkbox creatinina "true"
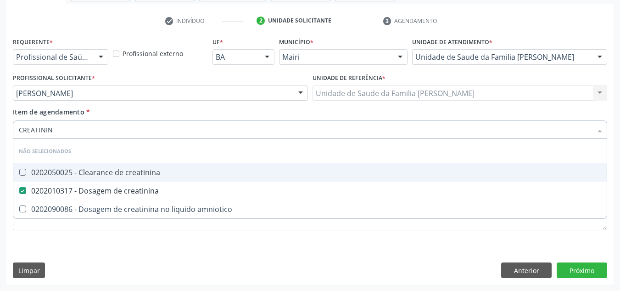
drag, startPoint x: 58, startPoint y: 127, endPoint x: 11, endPoint y: 146, distance: 51.2
click at [13, 146] on div "Requerente * Profissional de Saúde Profissional de Saúde Paciente Nenhum result…" at bounding box center [310, 139] width 595 height 208
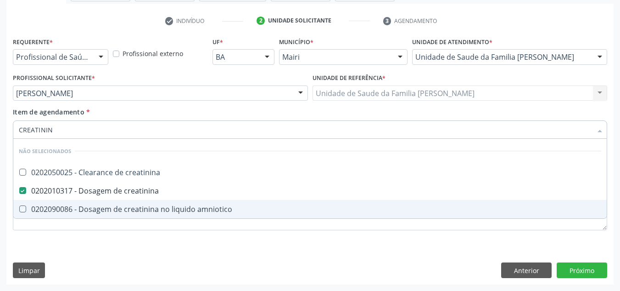
click at [79, 243] on div "Requerente * Profissional de Saúde Profissional de Saúde Paciente Nenhum result…" at bounding box center [309, 159] width 607 height 249
checkbox creatinina "true"
checkbox amniotico "true"
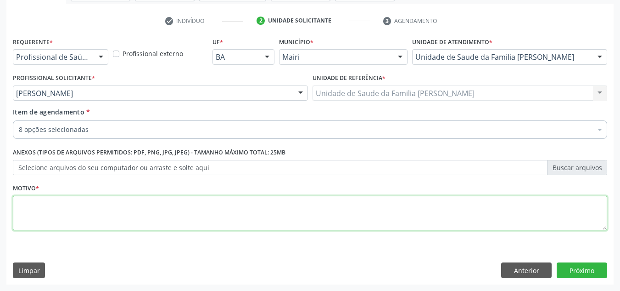
click at [67, 230] on textarea at bounding box center [310, 213] width 595 height 35
type textarea "HAS"
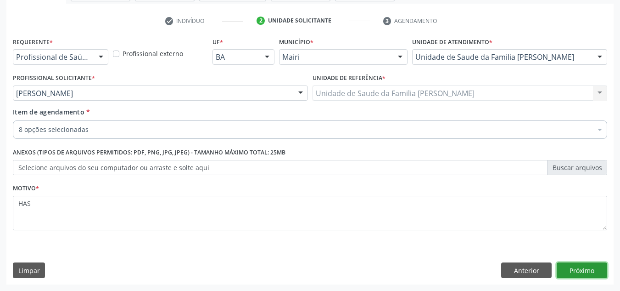
click at [592, 265] on button "Próximo" at bounding box center [582, 270] width 51 height 16
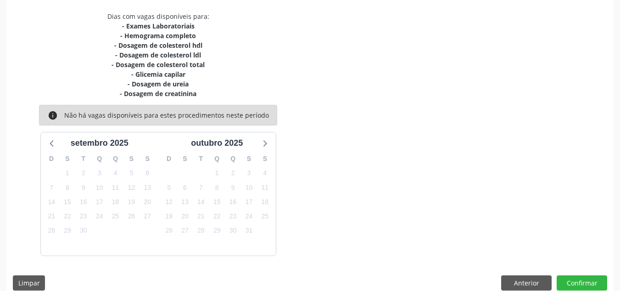
scroll to position [203, 0]
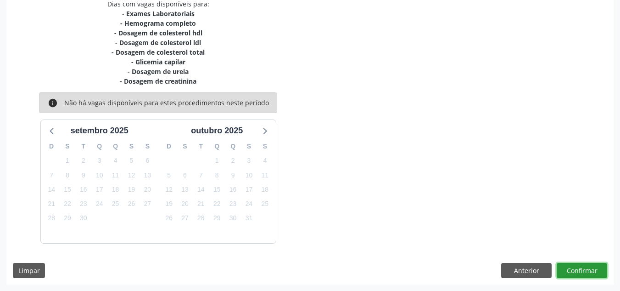
click at [586, 271] on button "Confirmar" at bounding box center [582, 271] width 51 height 16
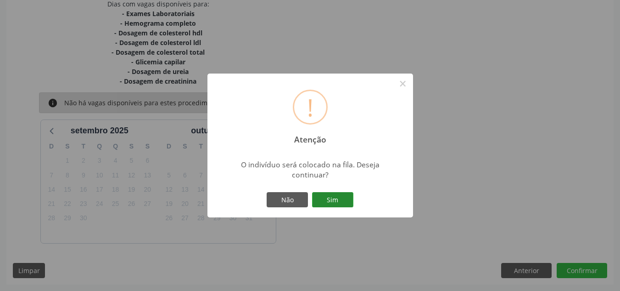
click at [331, 203] on button "Sim" at bounding box center [332, 200] width 41 height 16
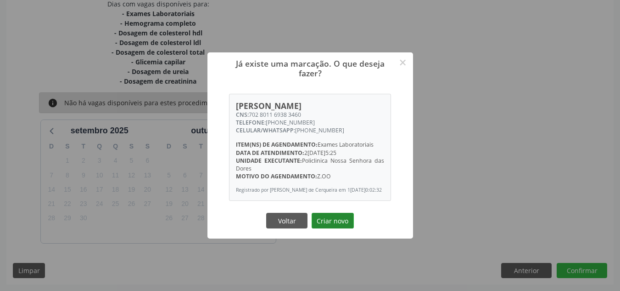
click at [323, 228] on button "Criar novo" at bounding box center [333, 221] width 42 height 16
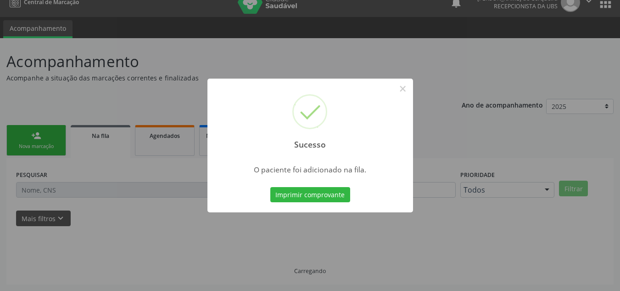
scroll to position [12, 0]
